Goal: Task Accomplishment & Management: Complete application form

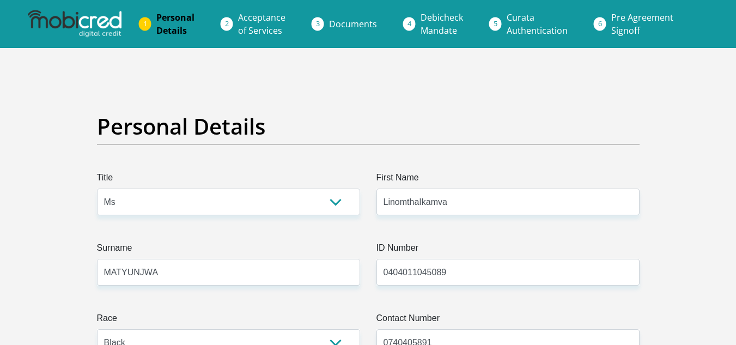
select select "Ms"
select select "1"
select select "ZAF"
select select "xho"
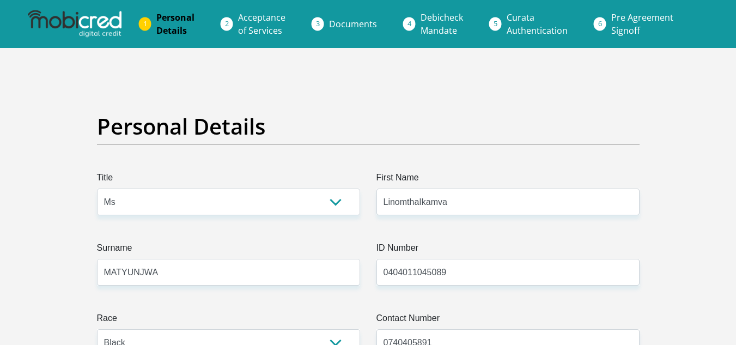
select select "2"
select select "Gauteng"
select select "0"
select select "Rented"
select select "53"
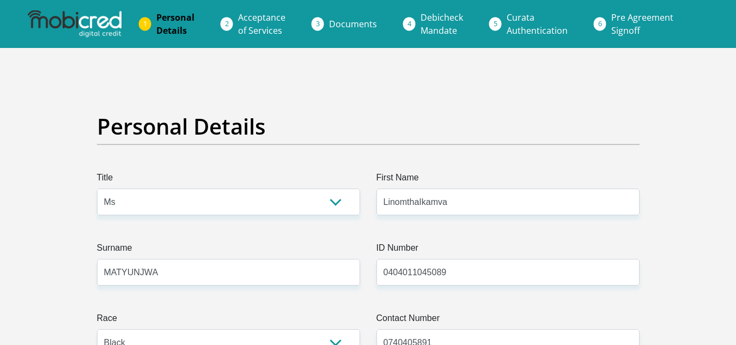
select select "Unknown/Other"
select select "6"
select select "2"
select select "CUR"
select select "26"
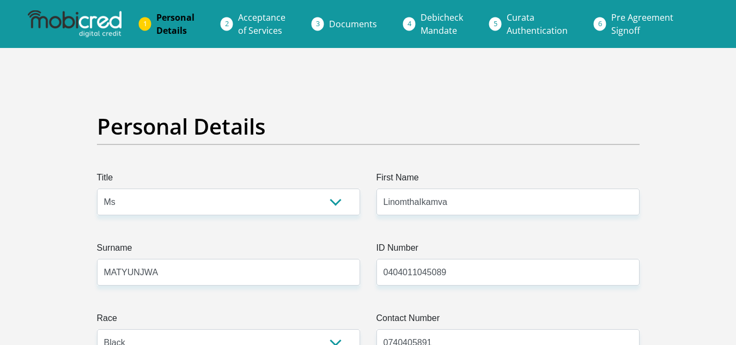
scroll to position [3566, 0]
